Goal: Task Accomplishment & Management: Use online tool/utility

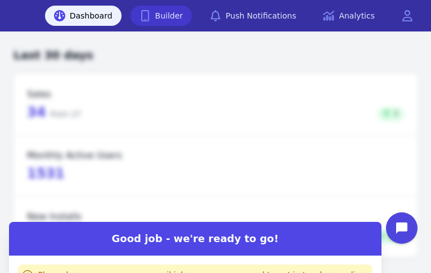
click at [187, 12] on link "Builder" at bounding box center [162, 16] width 62 height 20
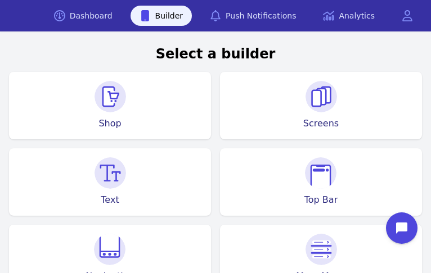
click at [128, 109] on div "Shop" at bounding box center [110, 106] width 202 height 68
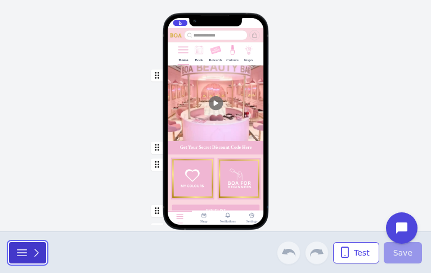
click at [32, 251] on icon "button" at bounding box center [36, 253] width 11 height 11
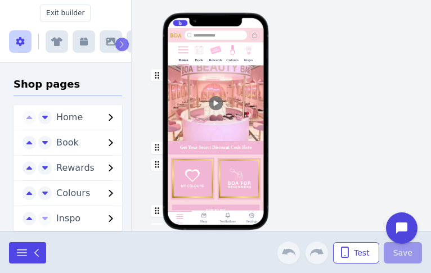
click at [52, 42] on icon "button" at bounding box center [56, 41] width 11 height 9
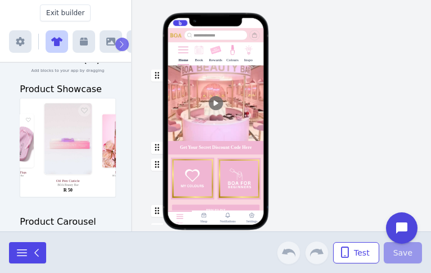
scroll to position [51, 0]
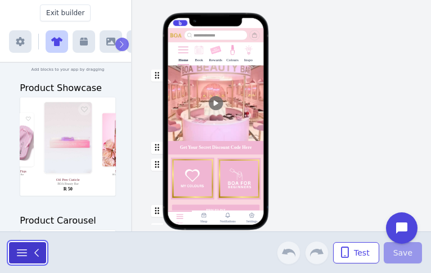
click at [21, 253] on icon "button" at bounding box center [22, 253] width 14 height 14
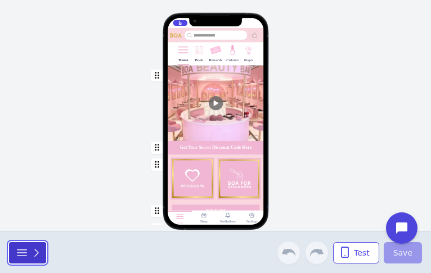
click at [30, 254] on div "button" at bounding box center [28, 253] width 27 height 14
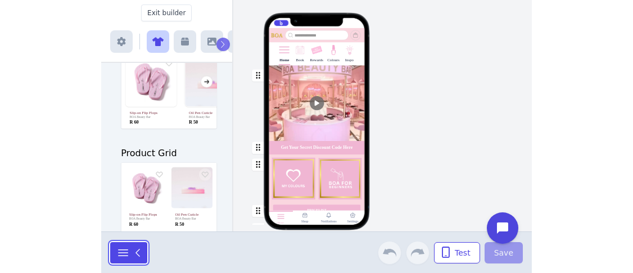
scroll to position [0, 0]
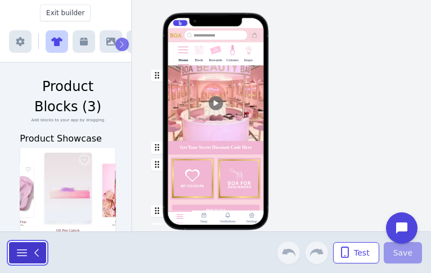
click at [35, 251] on icon "button" at bounding box center [36, 253] width 11 height 11
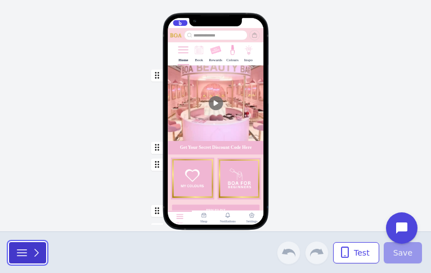
click at [21, 254] on icon "button" at bounding box center [22, 253] width 14 height 14
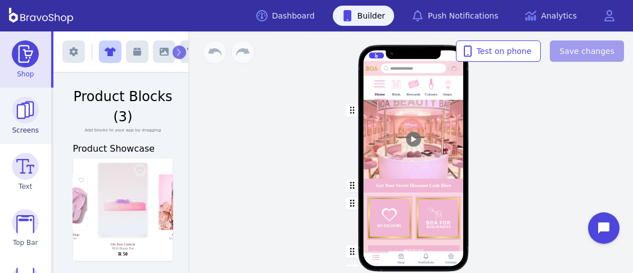
click at [18, 110] on img at bounding box center [25, 110] width 27 height 27
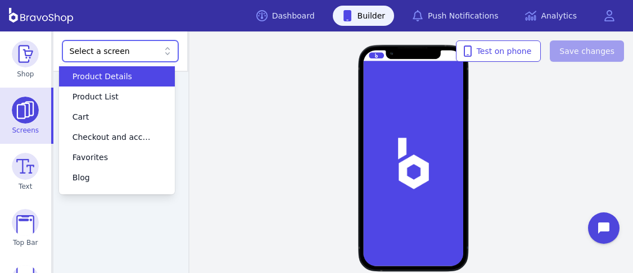
click at [164, 53] on icon at bounding box center [167, 51] width 11 height 11
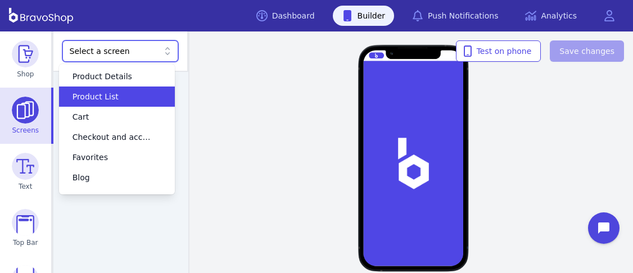
click at [144, 102] on div "Product List" at bounding box center [117, 97] width 116 height 20
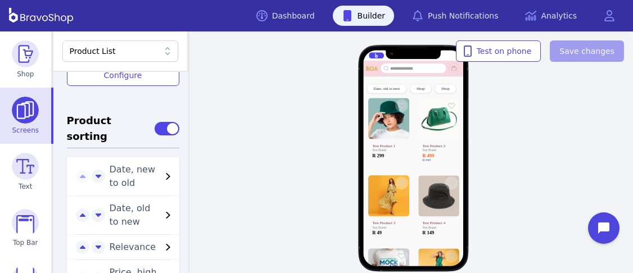
scroll to position [555, 0]
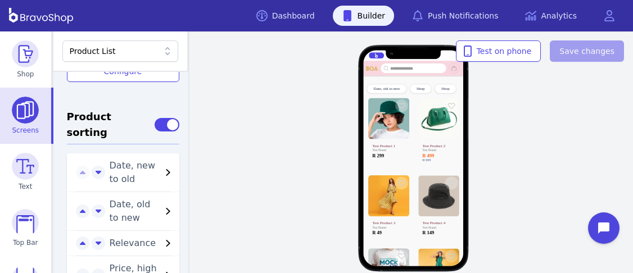
click at [161, 166] on icon "button" at bounding box center [168, 173] width 14 height 14
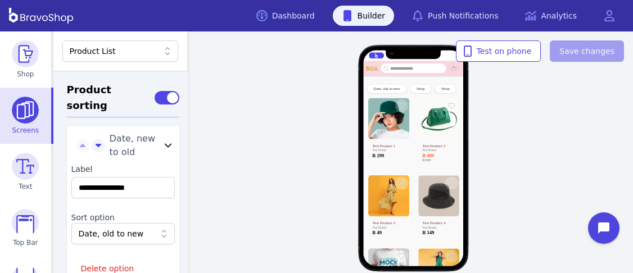
scroll to position [583, 0]
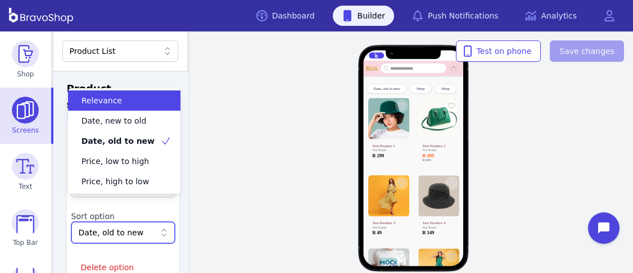
click at [162, 229] on icon at bounding box center [164, 233] width 5 height 8
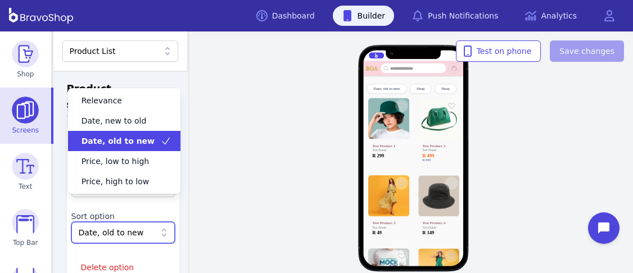
click at [236, 127] on div "Date, old to new Shop Shop Test Product 1 Test Brand R 299 Test Product 2 Test …" at bounding box center [413, 153] width 439 height 242
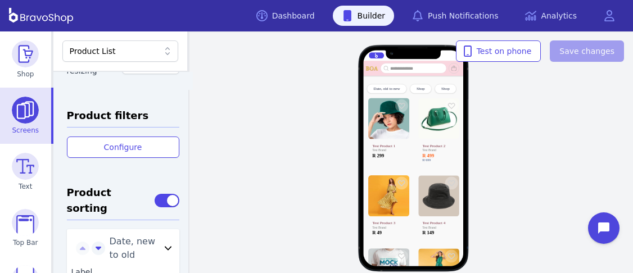
scroll to position [487, 0]
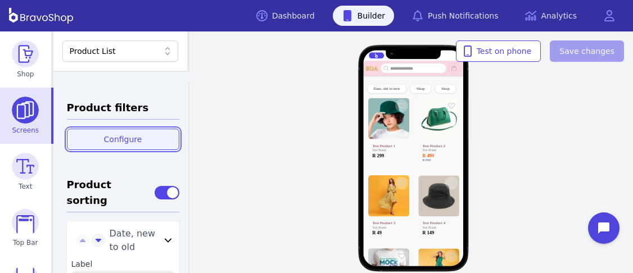
click at [110, 134] on span "Configure" at bounding box center [123, 139] width 38 height 11
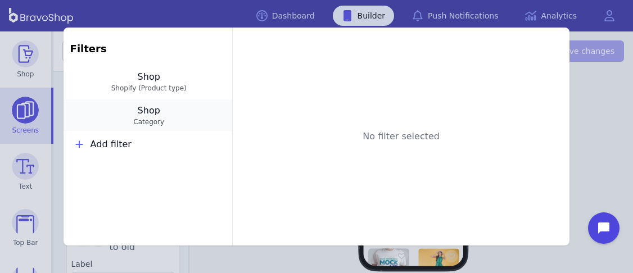
click at [158, 110] on button "Shop Category" at bounding box center [148, 116] width 169 height 32
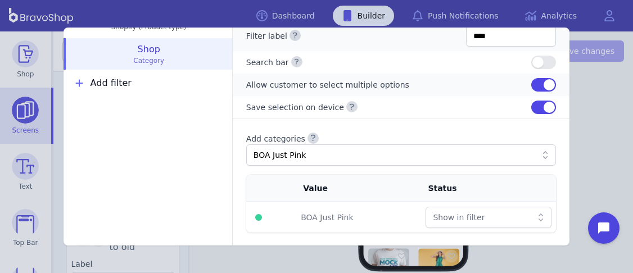
scroll to position [0, 0]
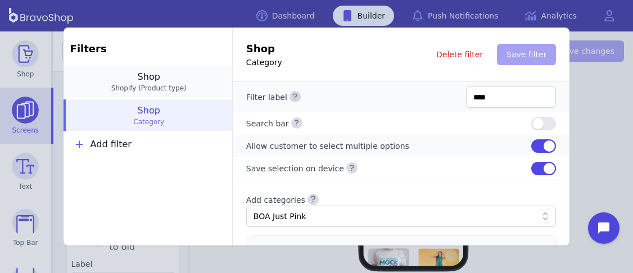
click at [164, 84] on span "Shopify (Product type)" at bounding box center [149, 88] width 153 height 9
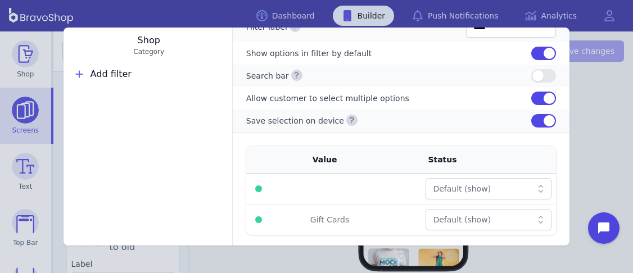
scroll to position [73, 0]
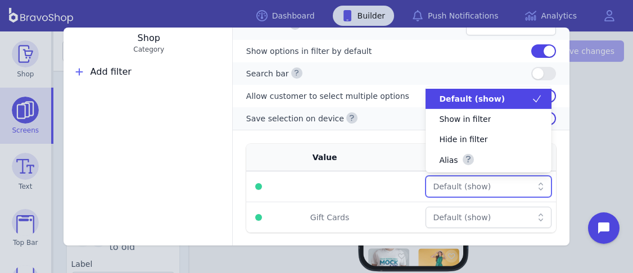
click at [430, 185] on icon at bounding box center [541, 186] width 11 height 11
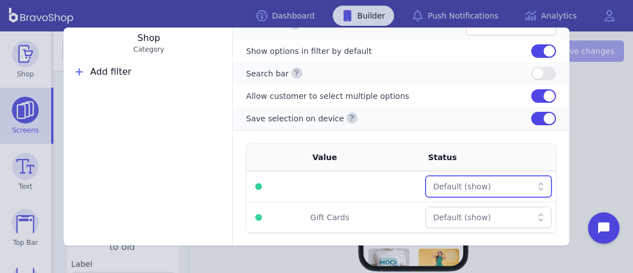
click at [430, 185] on icon at bounding box center [541, 186] width 11 height 11
click at [430, 213] on div at bounding box center [540, 217] width 14 height 11
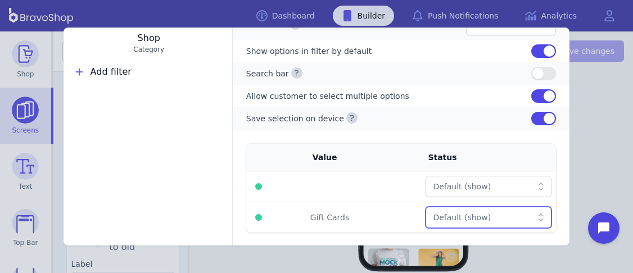
click at [430, 213] on div at bounding box center [540, 217] width 14 height 11
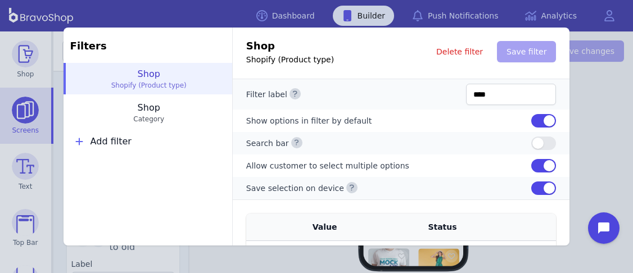
scroll to position [5, 0]
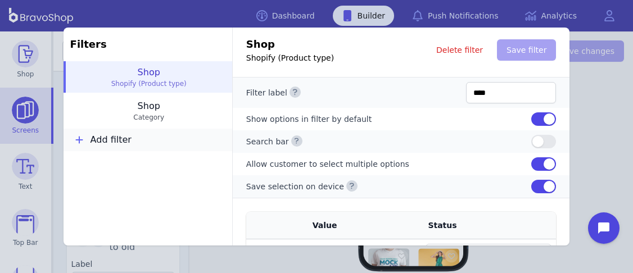
click at [93, 133] on button "Add filter" at bounding box center [148, 140] width 169 height 23
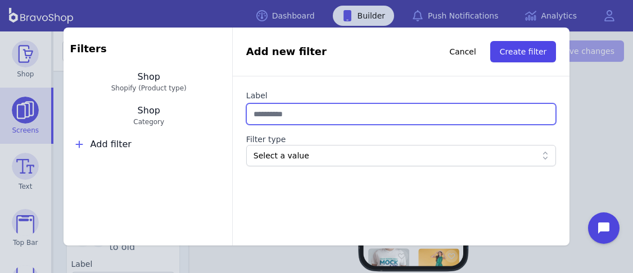
click at [262, 117] on input "Label" at bounding box center [401, 114] width 311 height 21
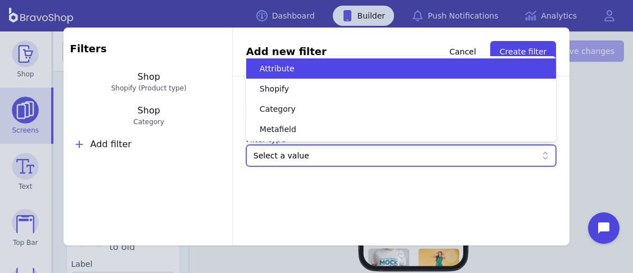
click at [270, 154] on div "Select a value" at bounding box center [396, 155] width 284 height 11
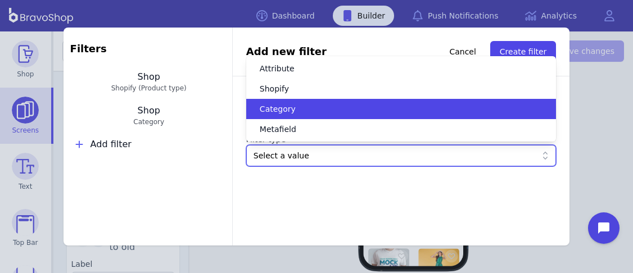
click at [357, 232] on div "Add new filter Cancel Create filter Label Filter type option Category focused, …" at bounding box center [401, 137] width 338 height 219
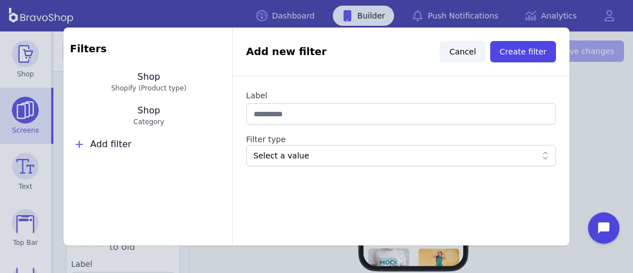
click at [430, 54] on span "Cancel" at bounding box center [463, 51] width 26 height 11
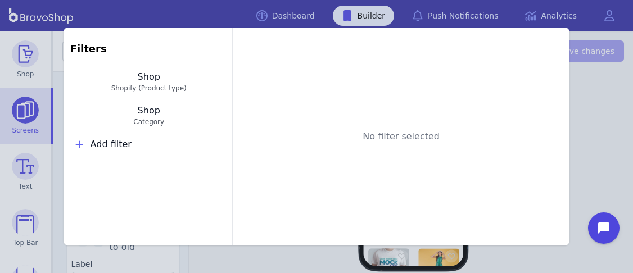
click at [430, 85] on div "Filters Shop Shopify (Product type) Shop Category Add filter No filter selected" at bounding box center [316, 136] width 633 height 273
